Goal: Check status: Check status

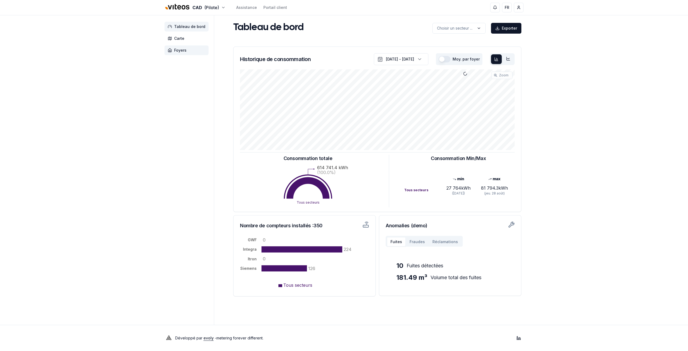
click at [179, 47] on span "Foyers" at bounding box center [186, 50] width 44 height 10
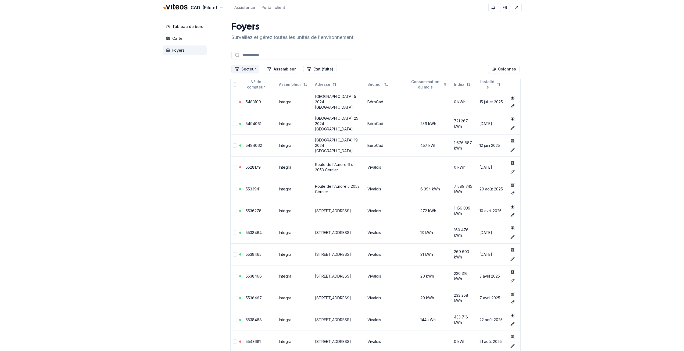
click at [255, 68] on button "Secteur" at bounding box center [245, 69] width 28 height 9
click at [248, 102] on span "Cadbar" at bounding box center [247, 100] width 13 height 5
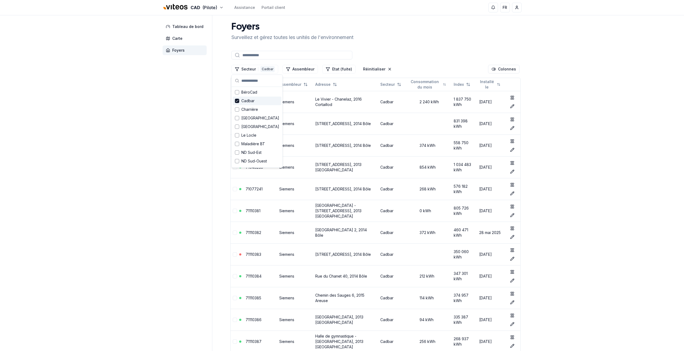
click at [254, 101] on link "71043000" at bounding box center [255, 101] width 18 height 5
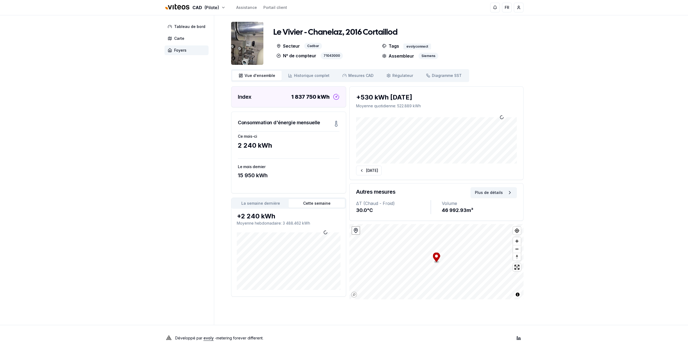
click at [150, 120] on div "CAD (Pilote) Assistance Portail client FR [PERSON_NAME] Tableau de bord Carte F…" at bounding box center [344, 175] width 688 height 351
click at [350, 72] on link "Mesures CAD Mes. CAD" at bounding box center [358, 76] width 44 height 10
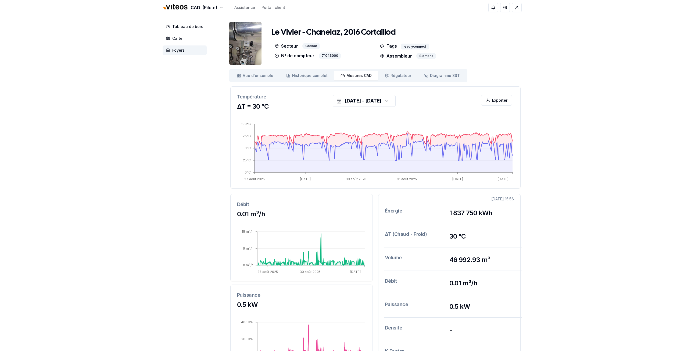
click at [194, 176] on aside "Tableau de bord Carte Foyers" at bounding box center [188, 196] width 50 height 363
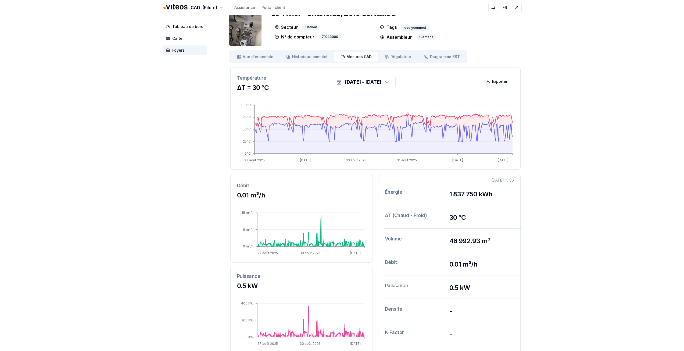
scroll to position [53, 0]
